Goal: Transaction & Acquisition: Obtain resource

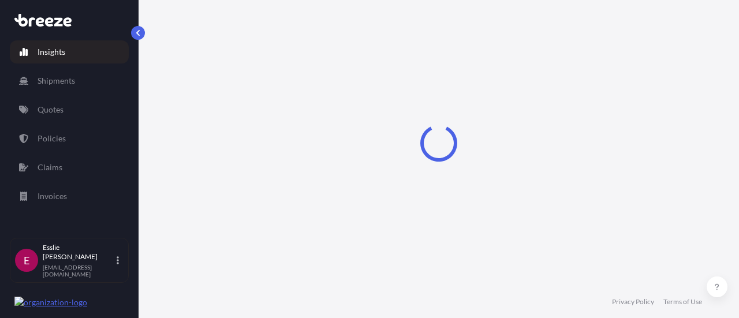
select select "2025"
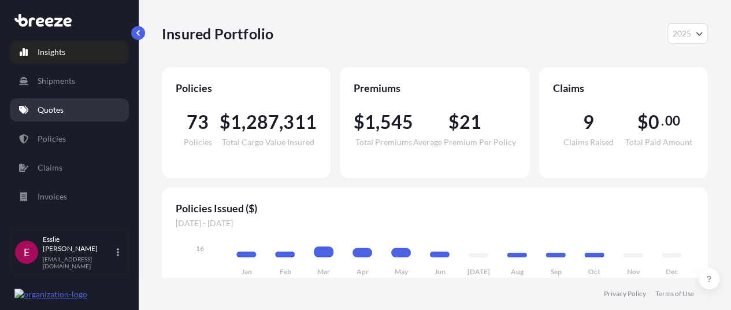
click at [50, 114] on p "Quotes" at bounding box center [51, 110] width 26 height 12
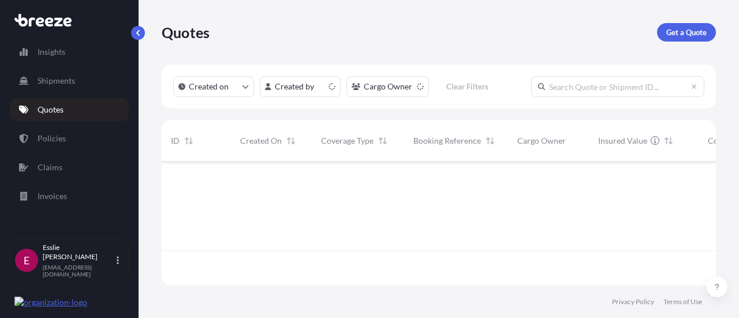
scroll to position [122, 545]
click at [683, 30] on p "Get a Quote" at bounding box center [686, 33] width 40 height 12
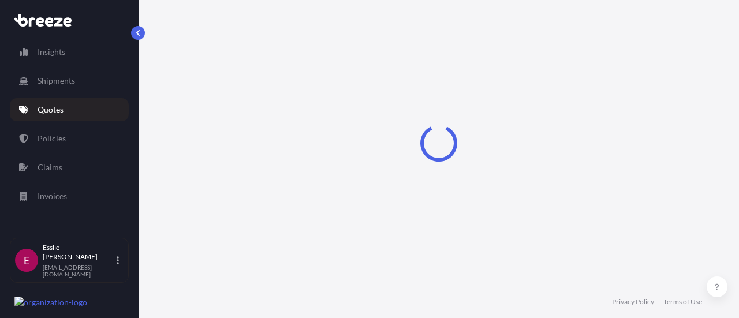
select select "Sea"
select select "1"
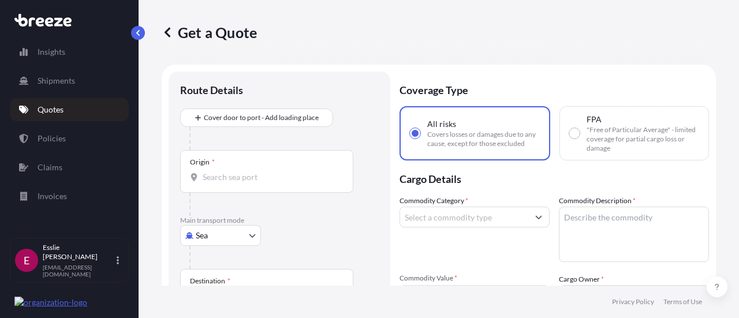
scroll to position [18, 0]
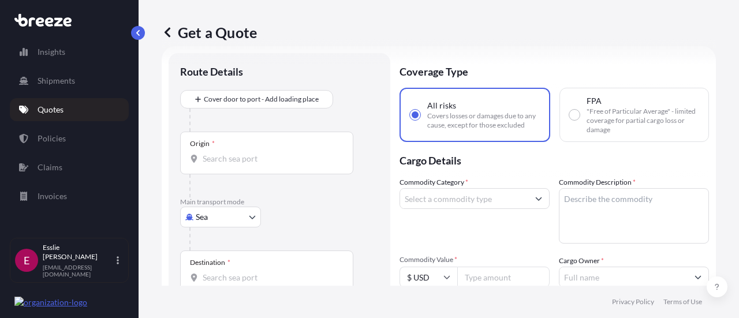
click at [218, 226] on body "Insights Shipments Quotes Policies Claims Invoices E [PERSON_NAME] [EMAIL_ADDRE…" at bounding box center [369, 159] width 739 height 318
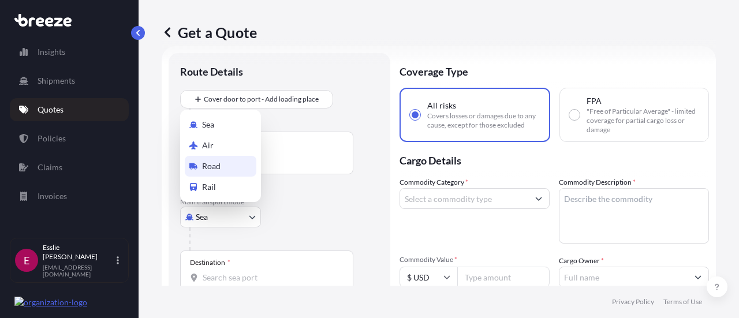
click at [226, 167] on div "Road" at bounding box center [221, 166] width 72 height 21
select select "Road"
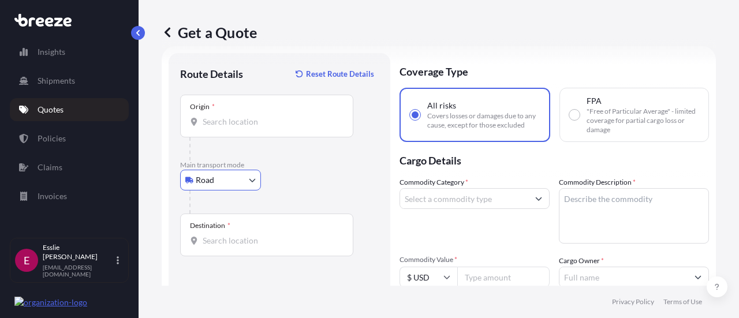
click at [218, 126] on input "Origin *" at bounding box center [271, 122] width 136 height 12
paste input "Leighton"
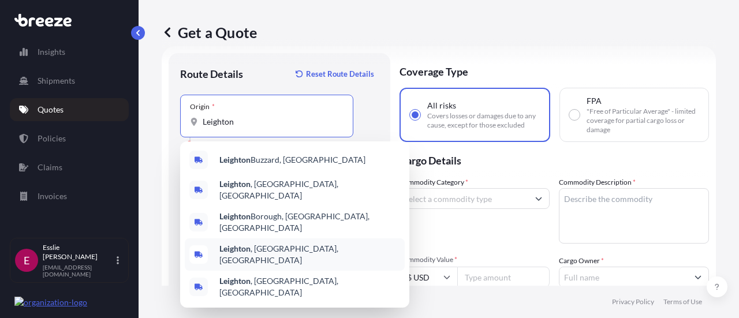
click at [243, 239] on div "[GEOGRAPHIC_DATA] , [GEOGRAPHIC_DATA], [GEOGRAPHIC_DATA]" at bounding box center [295, 255] width 220 height 32
type input "[GEOGRAPHIC_DATA], [GEOGRAPHIC_DATA], [GEOGRAPHIC_DATA]"
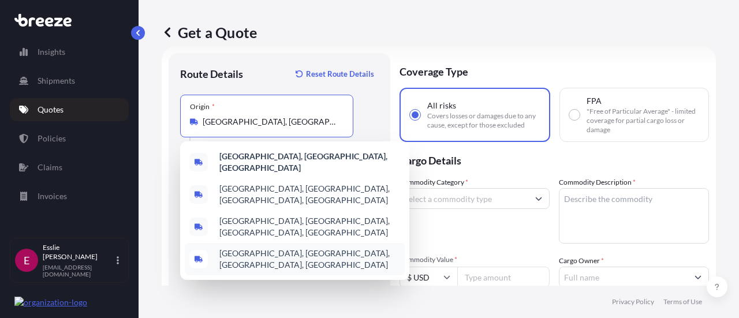
click at [188, 271] on div "Route Details Reset Route Details Place of loading Road Road Rail Origin * [GEO…" at bounding box center [279, 264] width 199 height 398
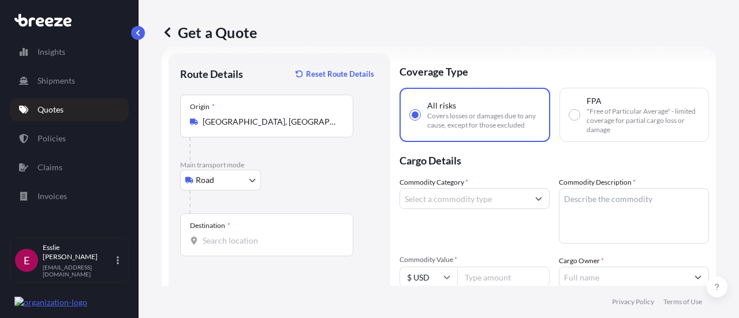
click at [236, 237] on input "Destination *" at bounding box center [271, 241] width 136 height 12
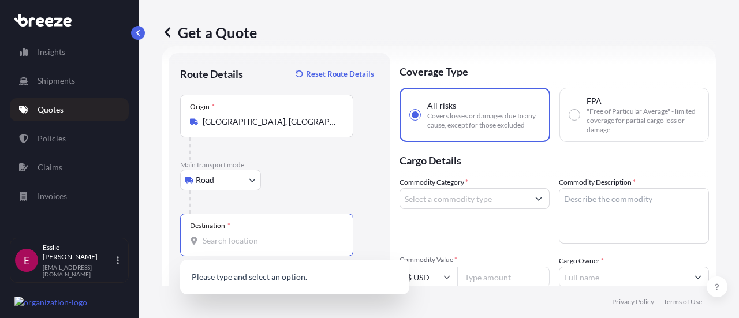
paste input "[GEOGRAPHIC_DATA]"
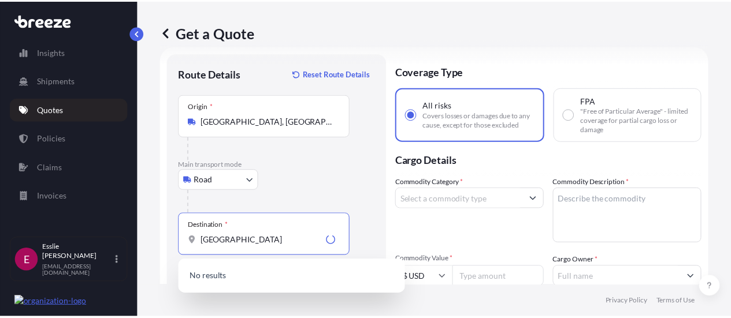
scroll to position [81, 0]
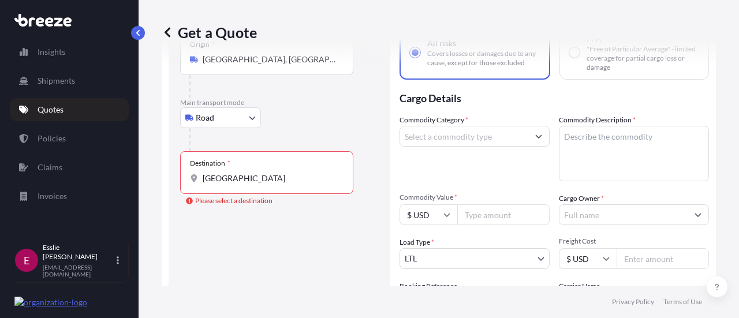
click at [257, 184] on div "Destination * [GEOGRAPHIC_DATA]" at bounding box center [266, 172] width 173 height 43
click at [257, 184] on input "[GEOGRAPHIC_DATA]" at bounding box center [271, 179] width 136 height 12
click at [257, 184] on div "Destination * [GEOGRAPHIC_DATA]" at bounding box center [266, 172] width 173 height 43
click at [257, 184] on input "[GEOGRAPHIC_DATA]" at bounding box center [271, 179] width 136 height 12
click at [257, 184] on div "Destination * [GEOGRAPHIC_DATA]" at bounding box center [266, 172] width 173 height 43
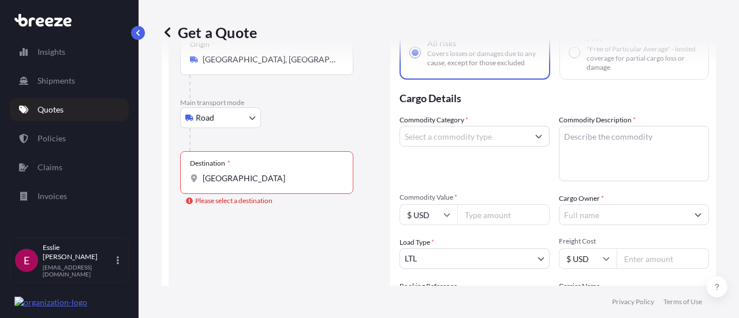
click at [257, 184] on input "[GEOGRAPHIC_DATA]" at bounding box center [271, 179] width 136 height 12
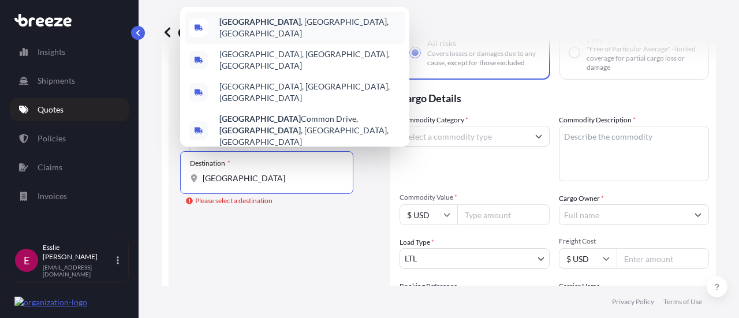
click at [286, 24] on span "[GEOGRAPHIC_DATA] , [GEOGRAPHIC_DATA], [GEOGRAPHIC_DATA]" at bounding box center [309, 27] width 181 height 23
type input "[GEOGRAPHIC_DATA], [GEOGRAPHIC_DATA], [GEOGRAPHIC_DATA]"
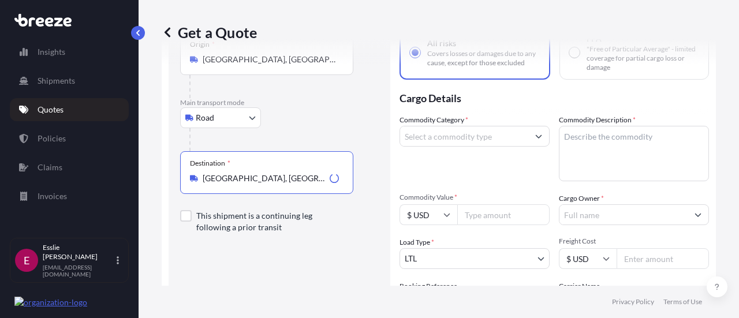
click at [459, 142] on input "Commodity Category *" at bounding box center [464, 136] width 128 height 21
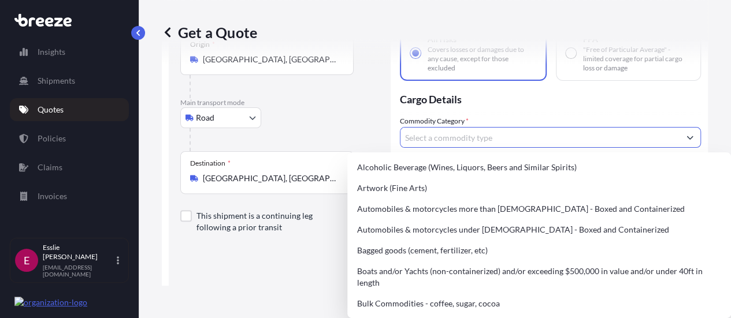
click at [459, 142] on input "Commodity Category *" at bounding box center [539, 137] width 279 height 21
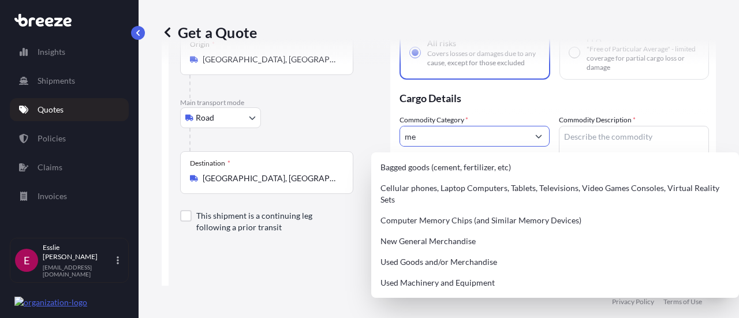
type input "m"
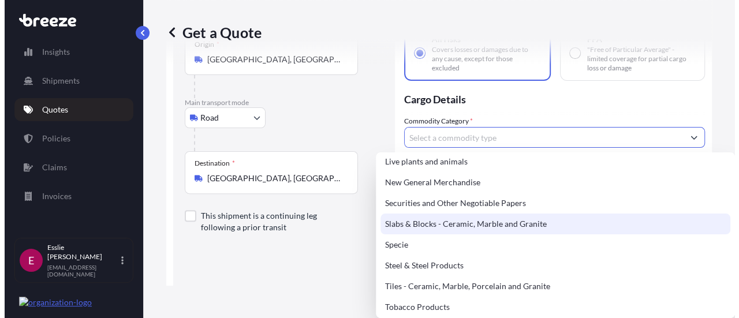
scroll to position [508, 0]
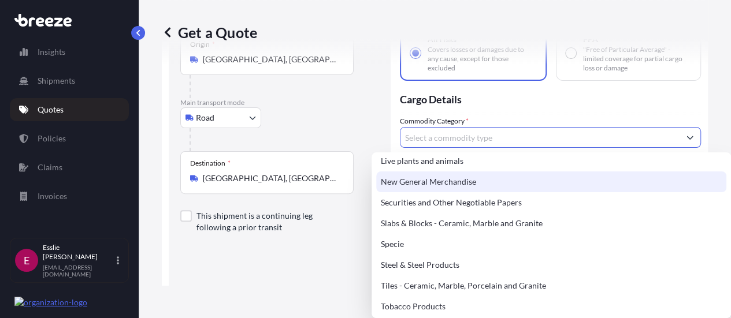
click at [458, 176] on div "New General Merchandise" at bounding box center [551, 182] width 350 height 21
type input "New General Merchandise"
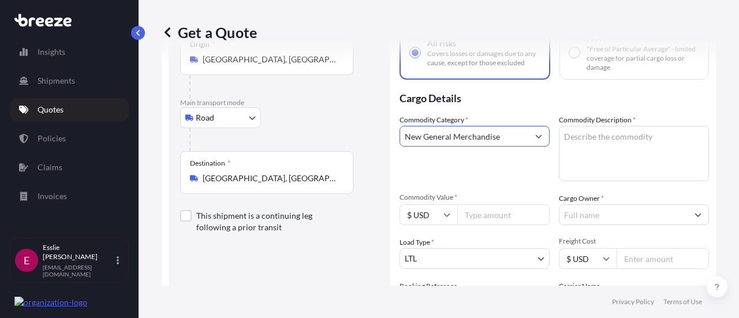
click at [616, 152] on textarea "Commodity Description *" at bounding box center [634, 153] width 150 height 55
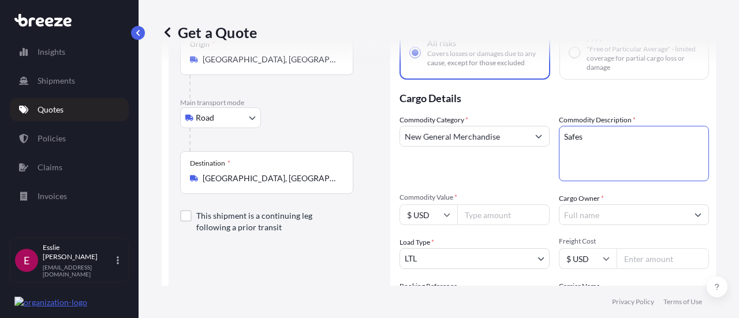
type textarea "Safes"
click at [490, 223] on input "Commodity Value *" at bounding box center [503, 214] width 92 height 21
paste input "18800.00"
type input "18800.00"
click at [623, 215] on input "Cargo Owner *" at bounding box center [624, 214] width 128 height 21
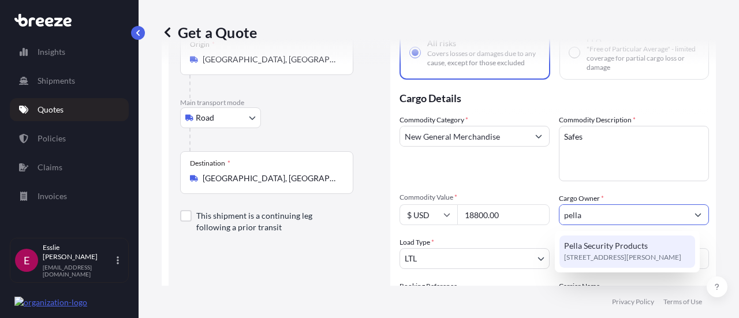
click at [598, 246] on span "Pella Security Products" at bounding box center [606, 246] width 84 height 12
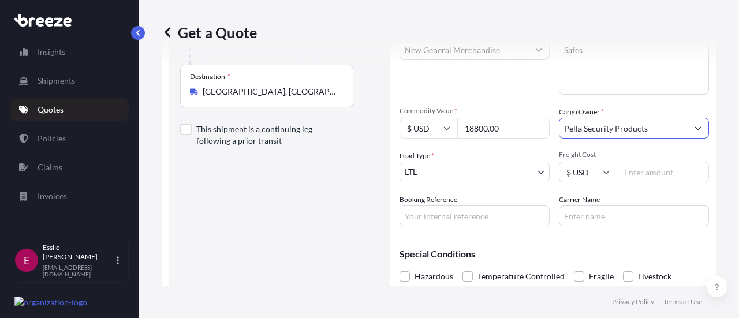
scroll to position [215, 0]
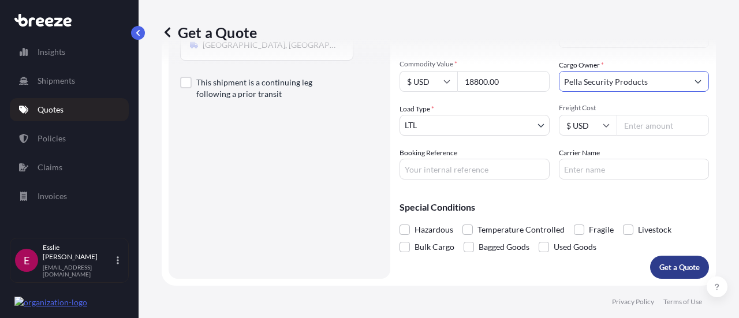
type input "Pella Security Products"
click at [683, 269] on p "Get a Quote" at bounding box center [680, 268] width 40 height 12
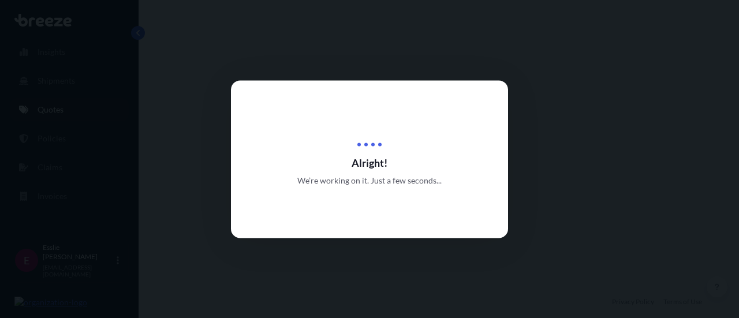
select select "Road"
select select "1"
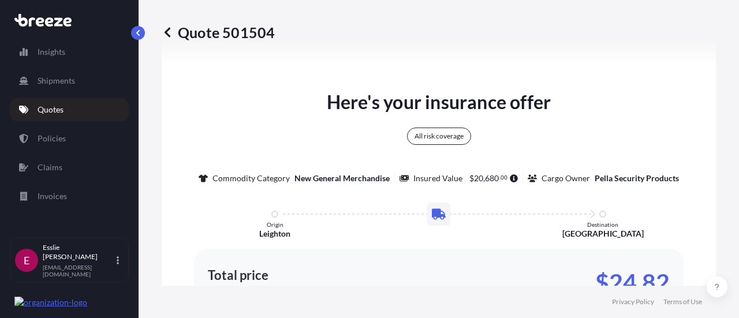
scroll to position [719, 0]
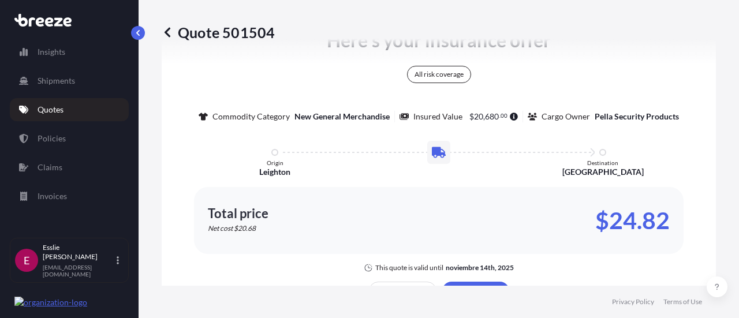
click at [636, 225] on p "$24.82" at bounding box center [632, 220] width 74 height 18
copy p "24.82"
